Goal: Transaction & Acquisition: Purchase product/service

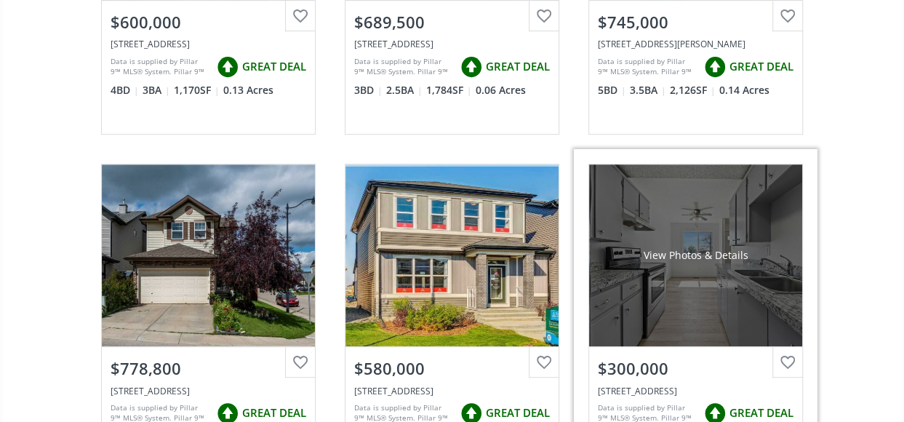
scroll to position [436, 0]
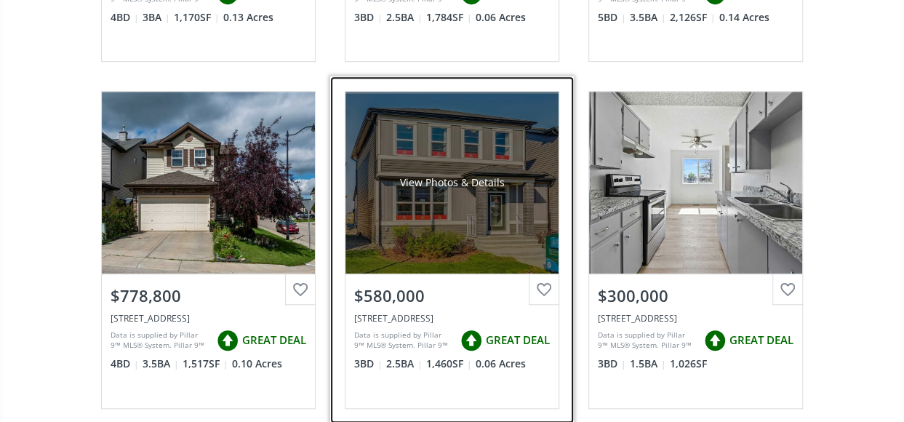
click at [484, 205] on div "View Photos & Details" at bounding box center [452, 183] width 213 height 182
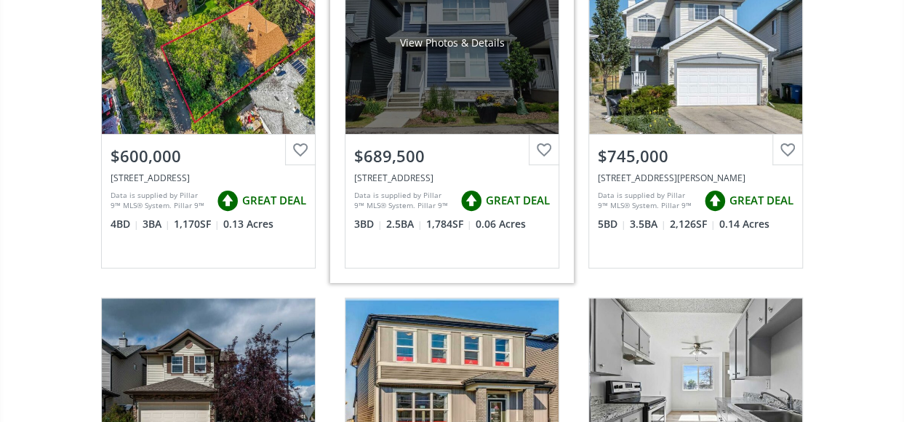
scroll to position [291, 0]
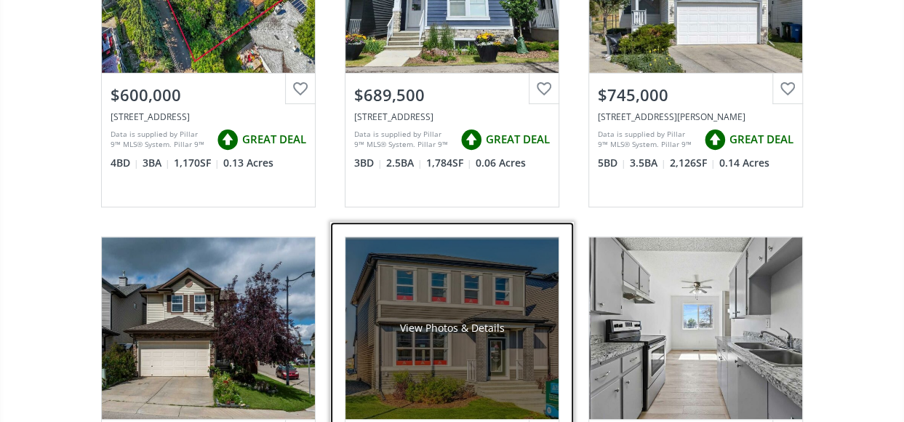
click at [485, 370] on div "View Photos & Details" at bounding box center [452, 328] width 213 height 182
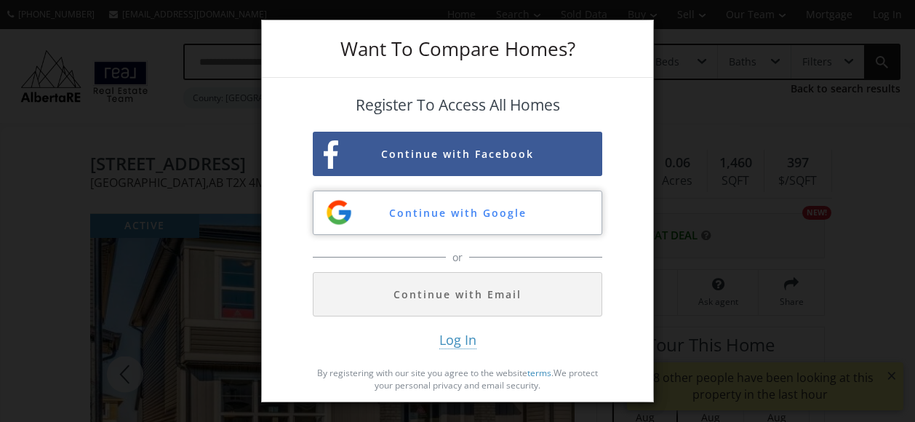
click at [504, 216] on button "Continue with Google" at bounding box center [458, 213] width 290 height 44
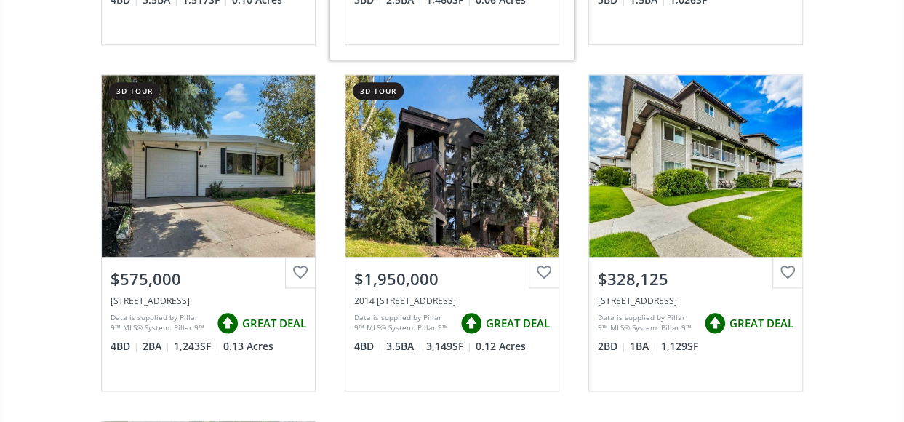
scroll to position [873, 0]
